Goal: Information Seeking & Learning: Understand process/instructions

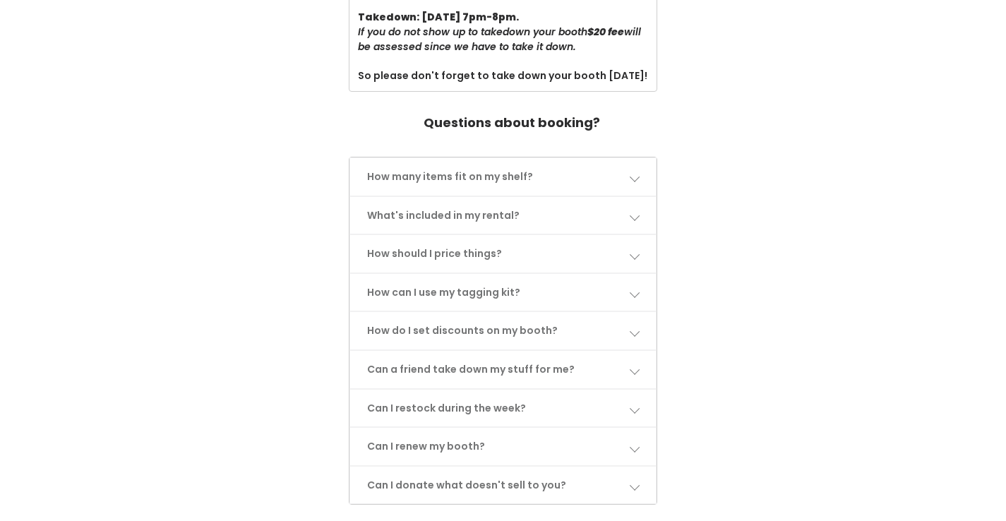
scroll to position [554, 0]
click at [637, 179] on span at bounding box center [634, 175] width 10 height 10
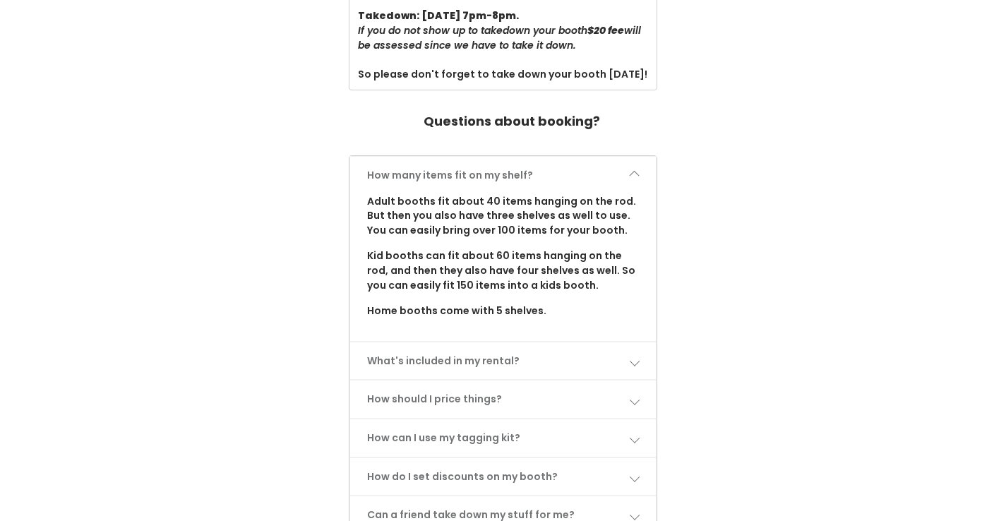
click at [637, 179] on span at bounding box center [634, 175] width 10 height 10
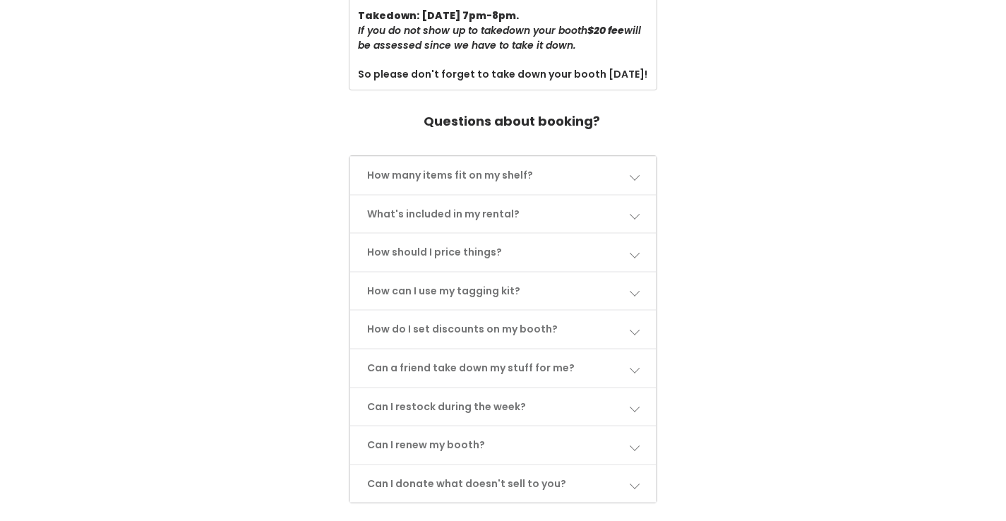
click at [638, 215] on span at bounding box center [634, 214] width 10 height 10
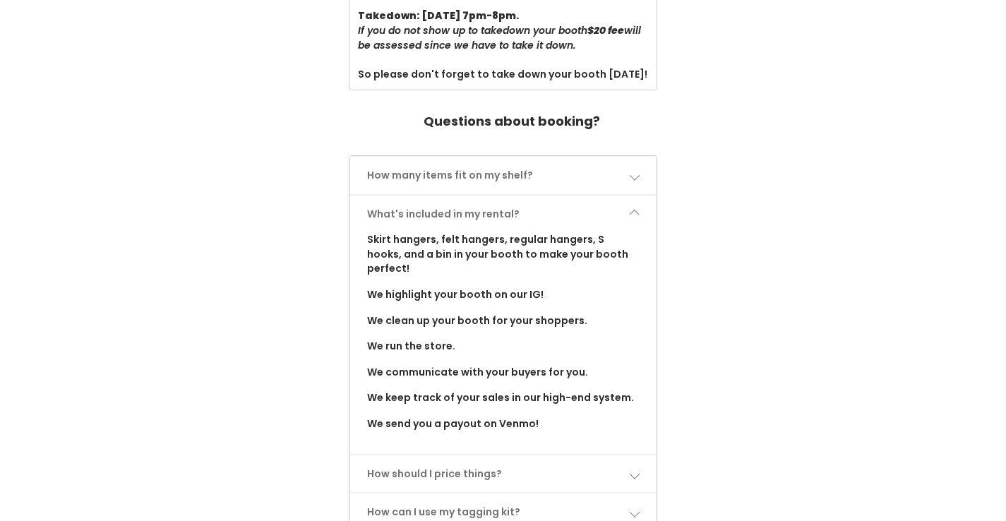
click at [638, 215] on span at bounding box center [634, 214] width 10 height 10
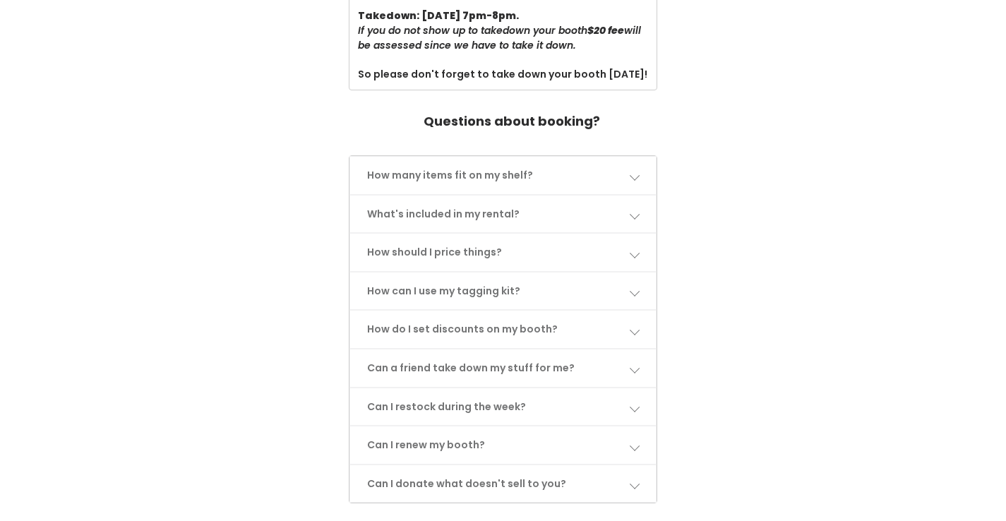
click at [637, 248] on span at bounding box center [634, 253] width 10 height 10
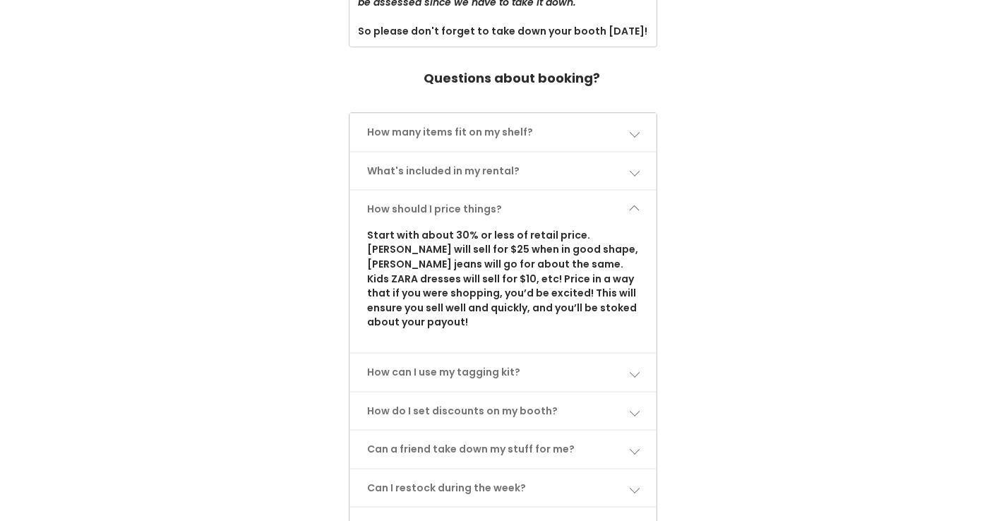
scroll to position [605, 0]
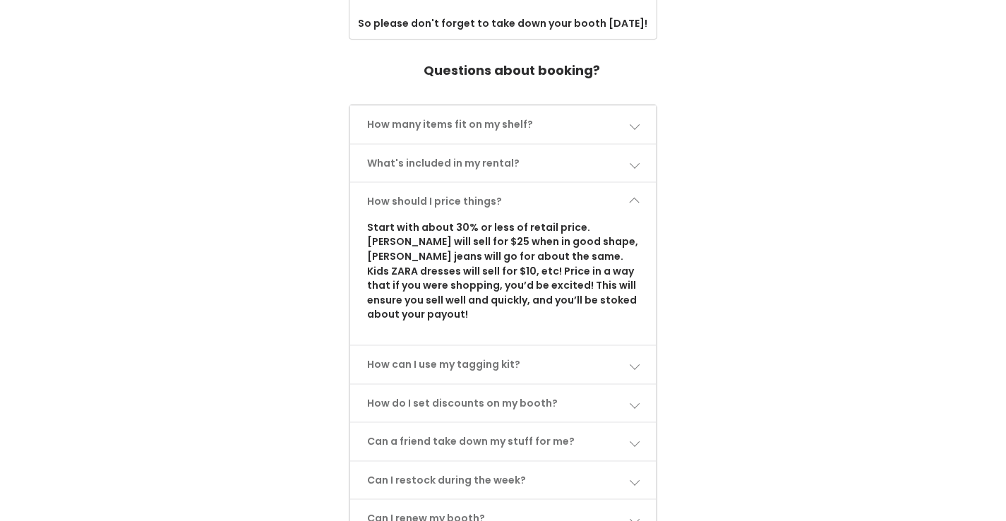
click at [627, 190] on link "How should I price things?" at bounding box center [503, 201] width 306 height 37
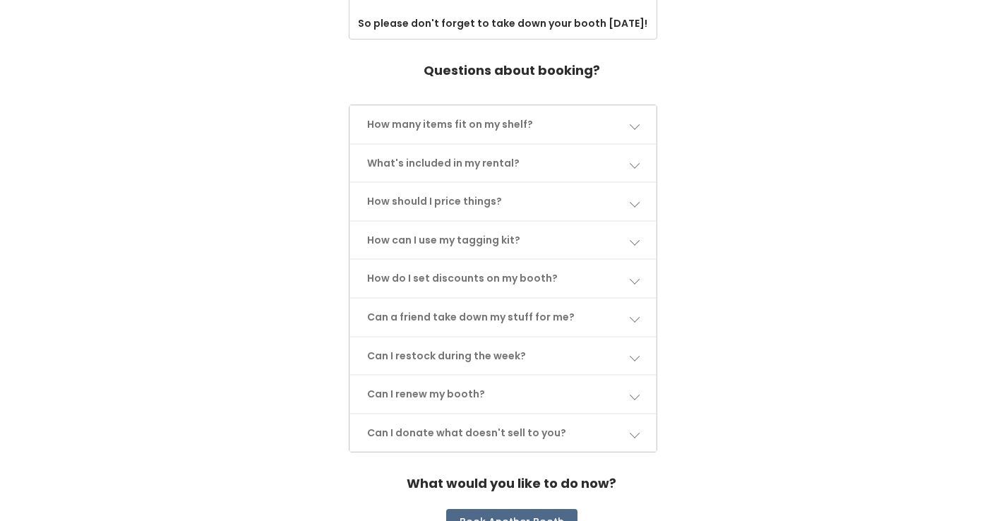
click at [637, 233] on link "How can I use my tagging kit?" at bounding box center [503, 240] width 306 height 37
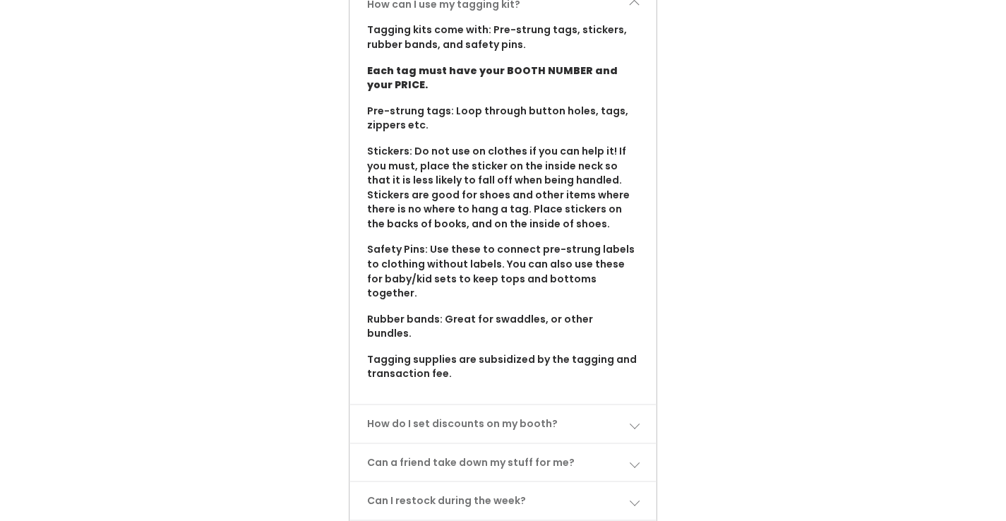
scroll to position [810, 0]
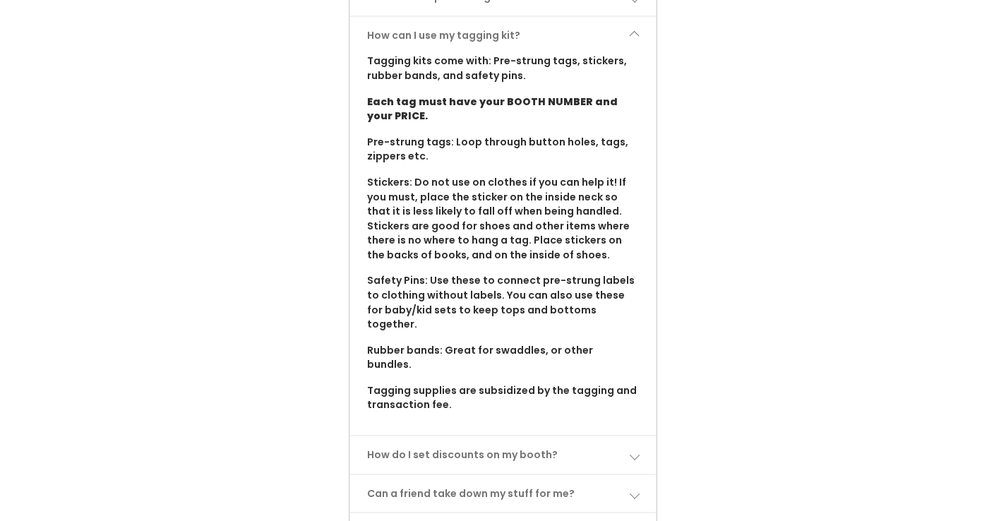
click at [629, 40] on span at bounding box center [634, 35] width 10 height 10
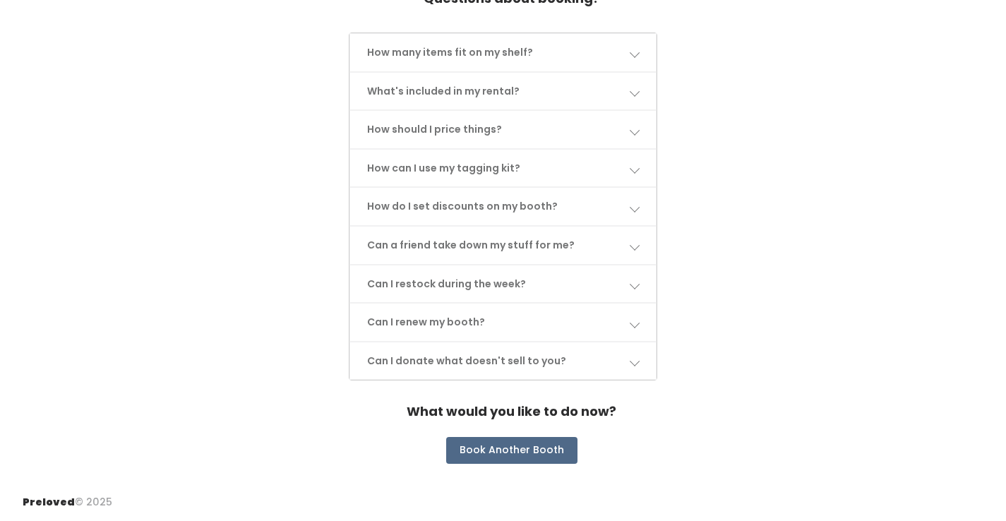
scroll to position [677, 0]
click at [634, 214] on link "How do I set discounts on my booth?" at bounding box center [503, 206] width 306 height 37
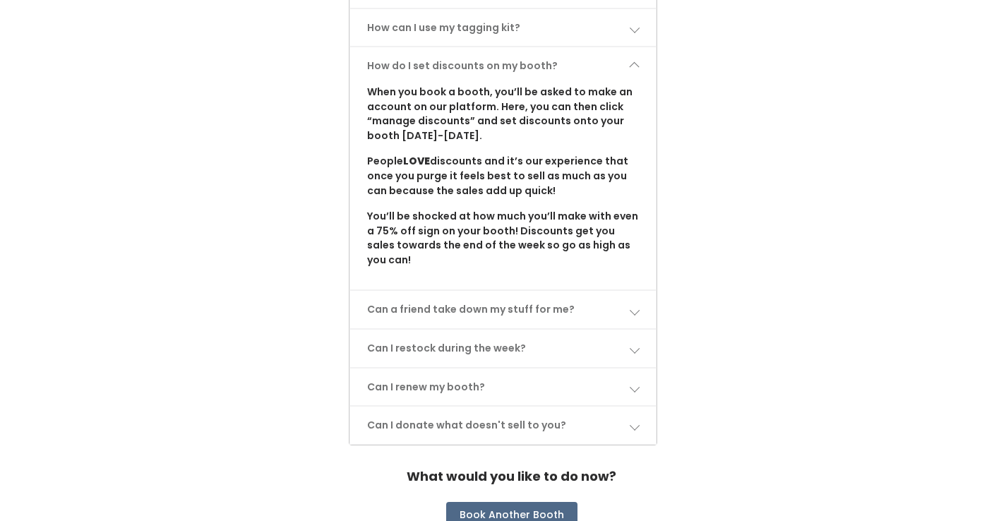
scroll to position [818, 0]
click at [637, 68] on span at bounding box center [634, 66] width 10 height 10
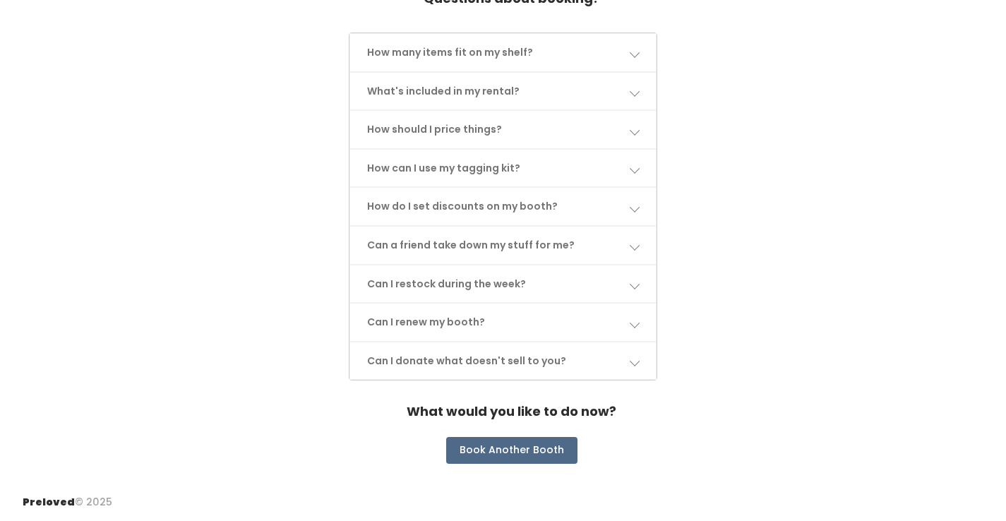
scroll to position [677, 0]
click at [637, 239] on link "Can a friend take down my stuff for me?" at bounding box center [503, 245] width 306 height 37
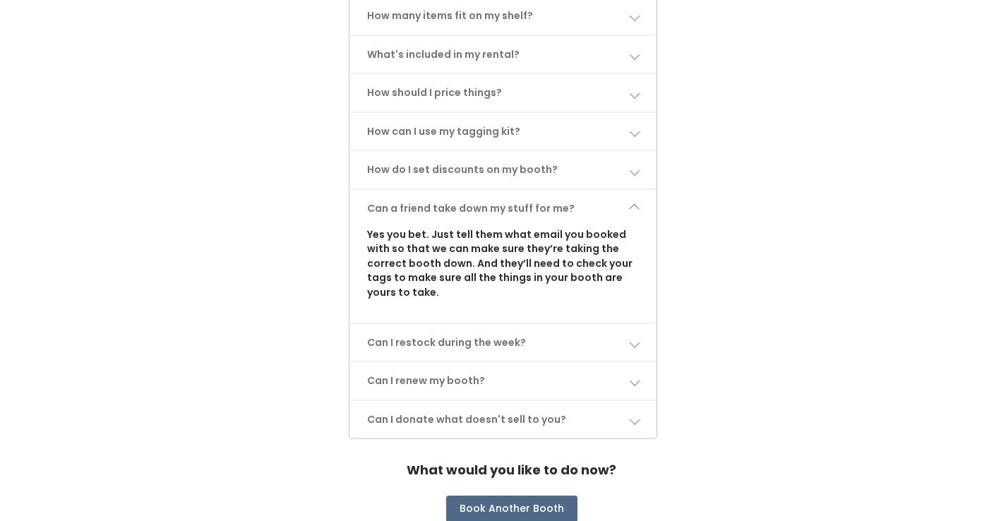
scroll to position [733, 0]
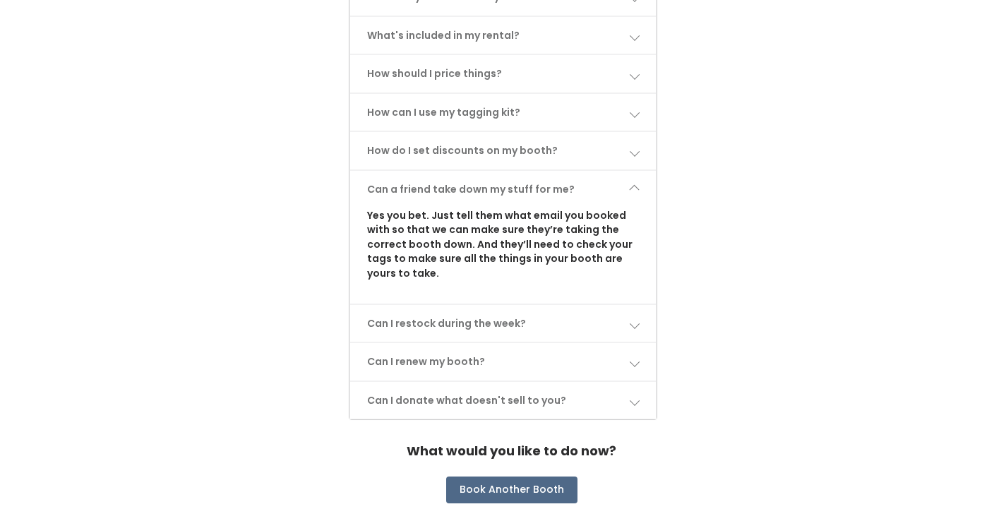
click at [635, 184] on link "Can a friend take down my stuff for me?" at bounding box center [503, 189] width 306 height 37
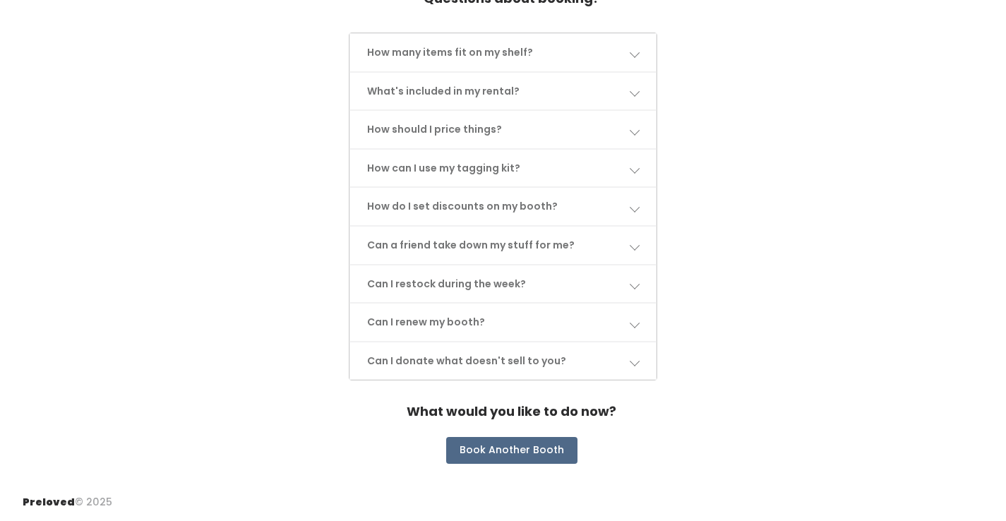
scroll to position [677, 0]
click at [627, 282] on link "Can I restock during the week?" at bounding box center [503, 283] width 306 height 37
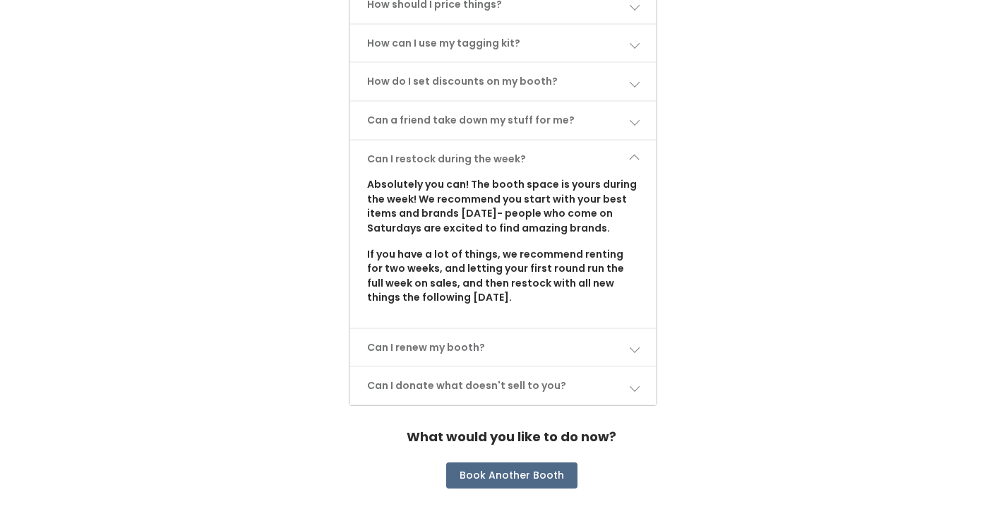
scroll to position [814, 0]
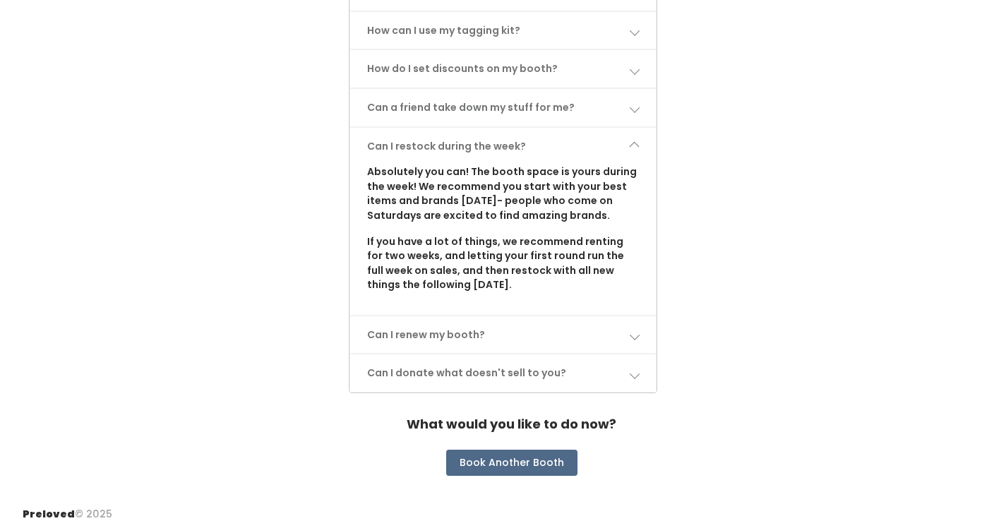
click at [639, 144] on span at bounding box center [634, 146] width 10 height 10
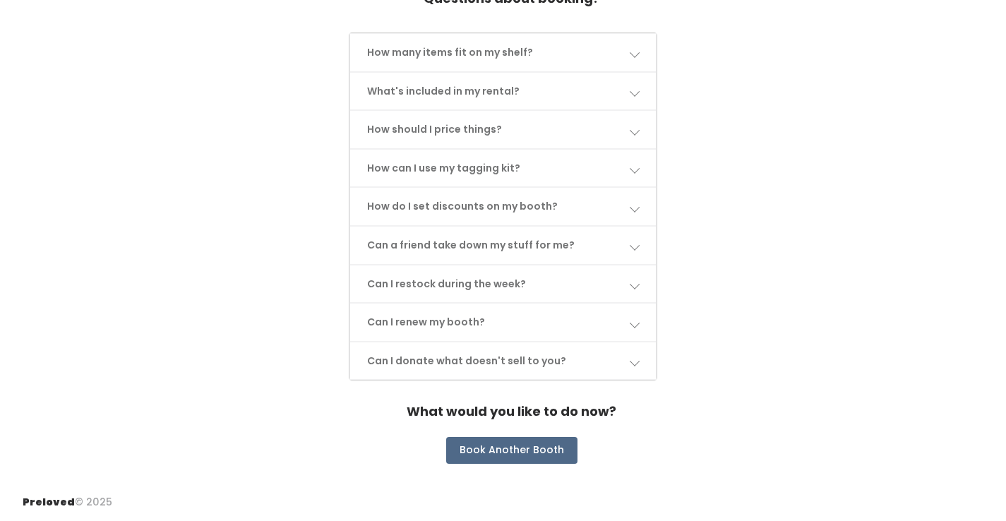
scroll to position [677, 0]
click at [634, 325] on span at bounding box center [634, 323] width 10 height 10
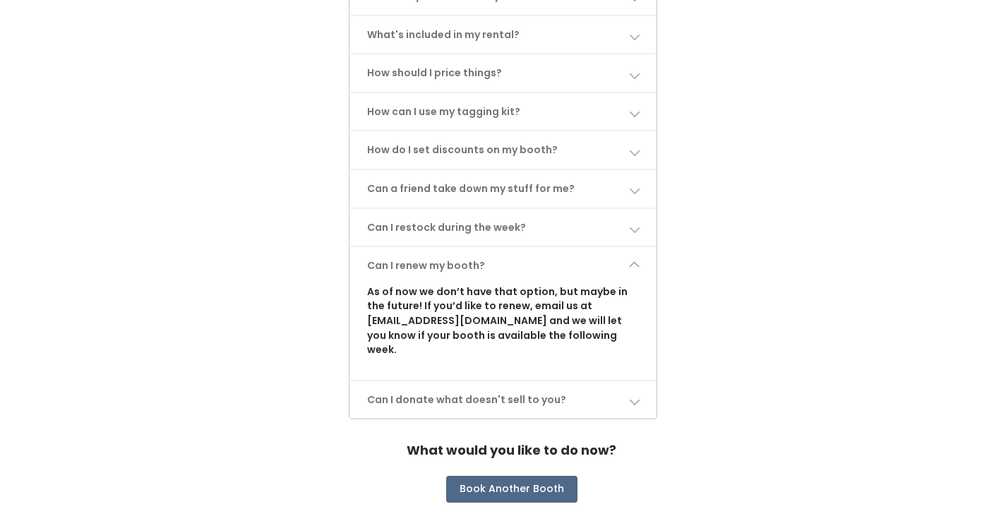
scroll to position [735, 0]
click at [632, 268] on span at bounding box center [634, 265] width 10 height 10
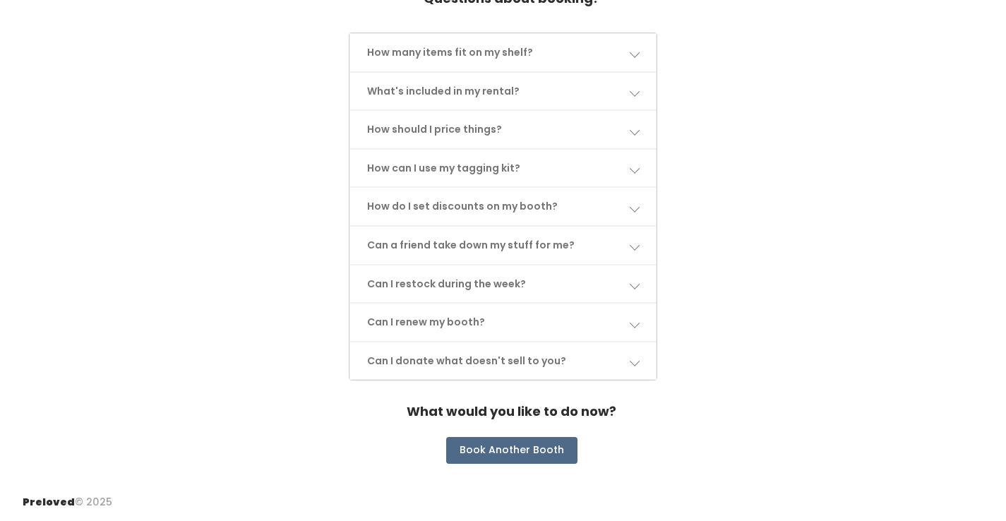
scroll to position [677, 0]
click at [643, 363] on link "Can I donate what doesn't sell to you?" at bounding box center [503, 360] width 306 height 37
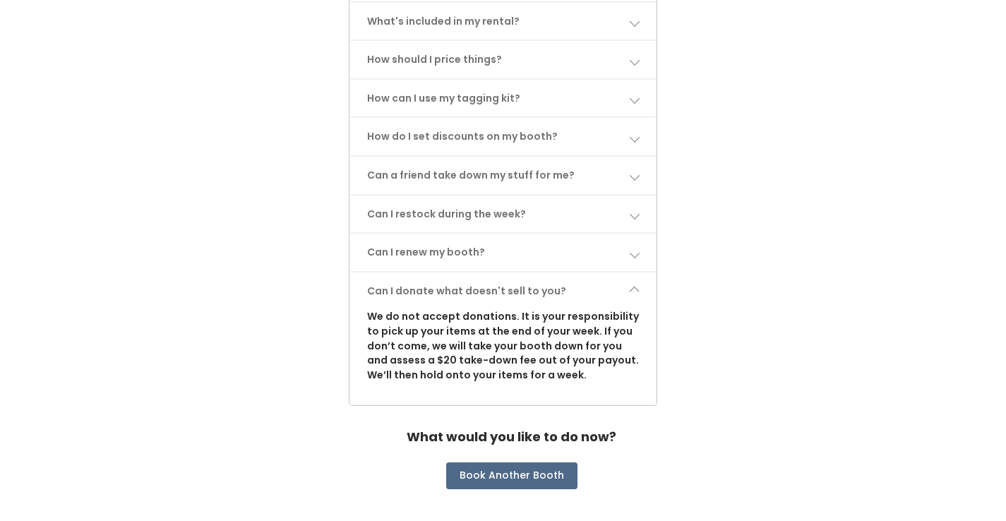
scroll to position [750, 0]
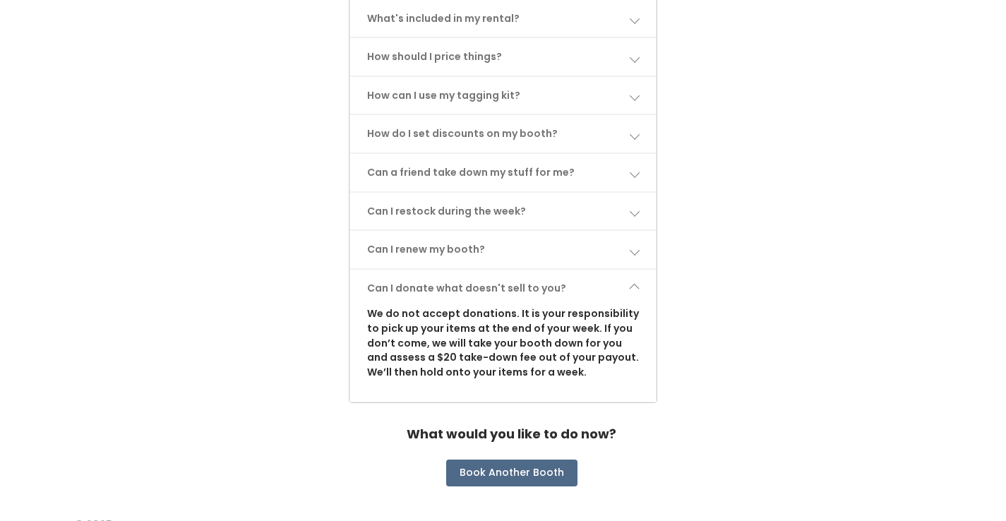
click at [639, 285] on link "Can I donate what doesn't sell to you?" at bounding box center [503, 288] width 306 height 37
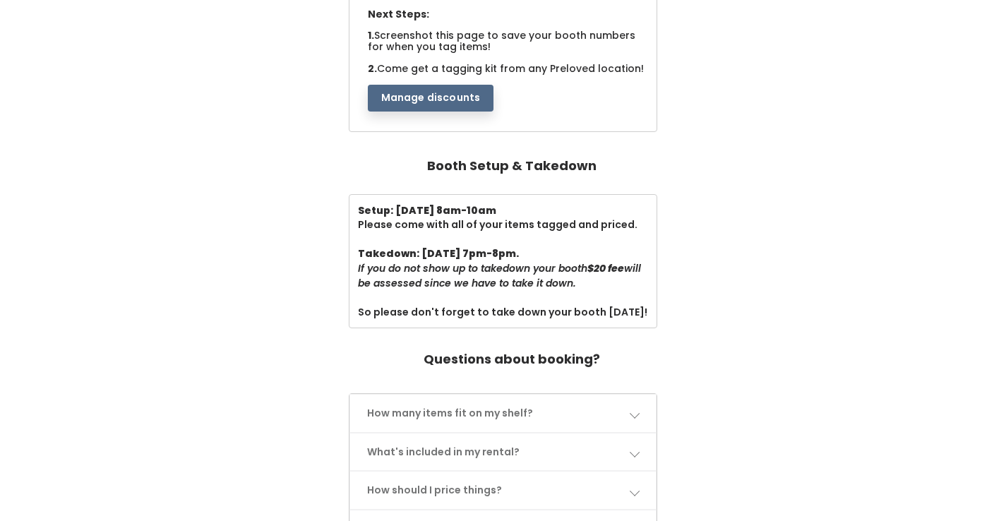
scroll to position [0, 0]
